Goal: Task Accomplishment & Management: Manage account settings

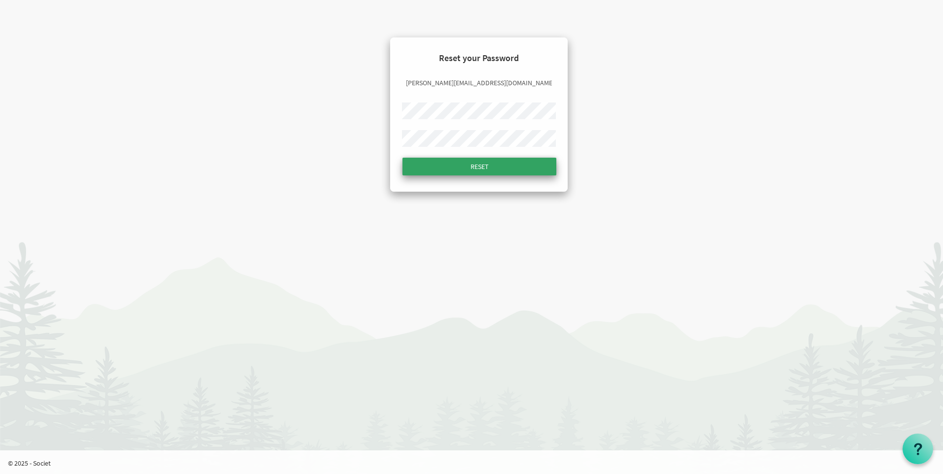
click at [488, 168] on input "Reset" at bounding box center [479, 167] width 154 height 18
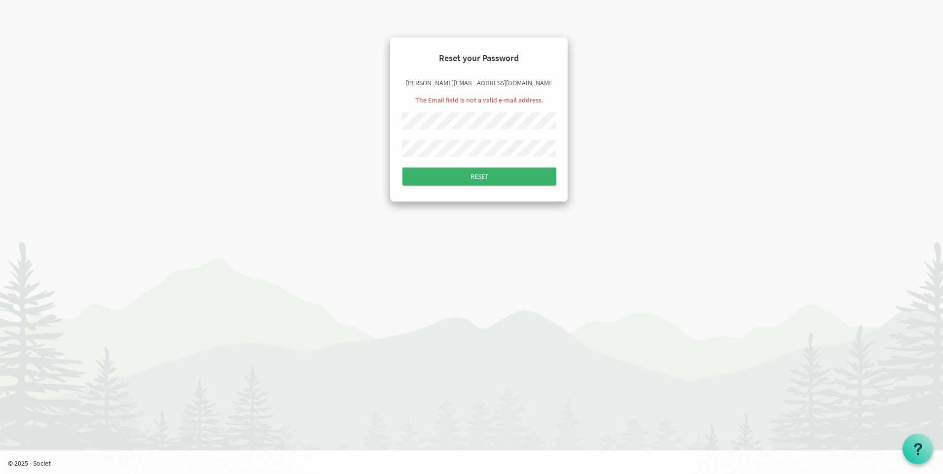
drag, startPoint x: 430, startPoint y: 81, endPoint x: 472, endPoint y: 82, distance: 41.9
click at [472, 82] on input "[PERSON_NAME][EMAIL_ADDRESS][DOMAIN_NAME]" at bounding box center [479, 83] width 154 height 17
drag, startPoint x: 472, startPoint y: 82, endPoint x: 449, endPoint y: 87, distance: 24.2
click at [449, 87] on input "[PERSON_NAME][EMAIL_ADDRESS][DOMAIN_NAME]" at bounding box center [479, 83] width 154 height 17
click at [478, 94] on div "[PERSON_NAME][EMAIL_ADDRESS][DOMAIN_NAME] The Email field is not a valid e-mail…" at bounding box center [479, 92] width 154 height 34
